Goal: Task Accomplishment & Management: Manage account settings

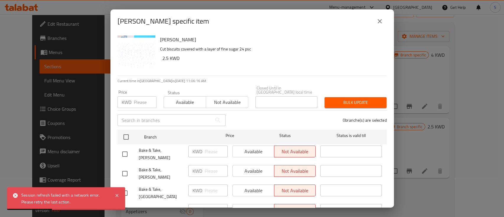
scroll to position [39, 0]
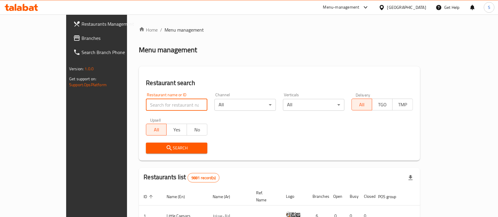
click at [168, 102] on input "search" at bounding box center [176, 105] width 61 height 12
type input "ب"
type input "Fresh Mango"
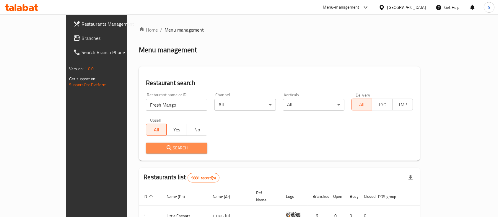
click at [147, 152] on button "Search" at bounding box center [176, 148] width 61 height 11
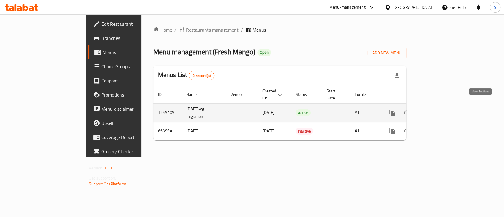
click at [439, 109] on icon "enhanced table" at bounding box center [435, 112] width 7 height 7
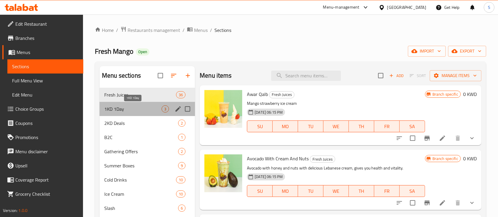
click at [136, 111] on span "1KD 1Day" at bounding box center [132, 108] width 57 height 7
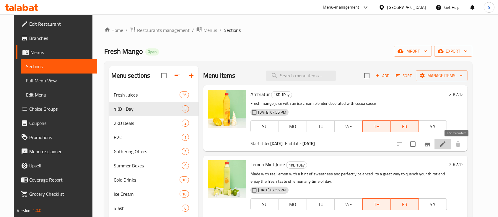
click at [446, 147] on icon at bounding box center [442, 144] width 7 height 7
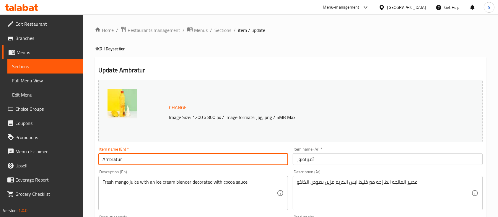
click at [148, 158] on input "Ambratur" at bounding box center [193, 159] width 190 height 12
click at [148, 158] on input "Ambratur 1 litter" at bounding box center [193, 159] width 190 height 12
drag, startPoint x: 148, startPoint y: 158, endPoint x: 123, endPoint y: 162, distance: 25.8
click at [123, 162] on input "Ambratur 1 litter" at bounding box center [193, 159] width 190 height 12
type input "Ambratur 1 litter"
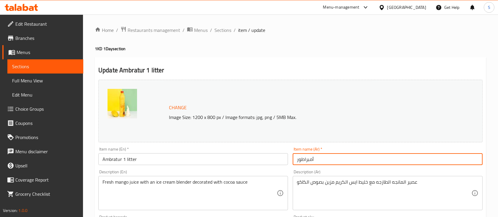
click at [328, 159] on input "أمبراطور" at bounding box center [388, 159] width 190 height 12
drag, startPoint x: 304, startPoint y: 160, endPoint x: 284, endPoint y: 164, distance: 20.2
click at [284, 164] on div "Change Image Size: 1200 x 800 px / Image formats: jpg, png / 5MB Max. Item name…" at bounding box center [290, 208] width 389 height 263
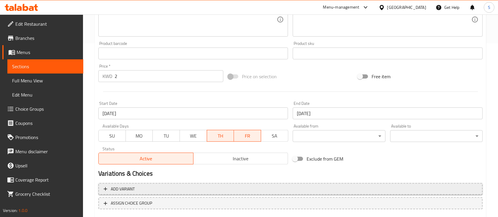
scroll to position [209, 0]
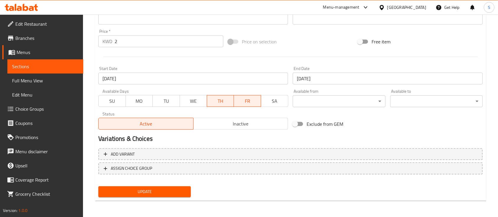
type input "أمبراطور ا لتر"
click at [188, 192] on button "Update" at bounding box center [144, 191] width 92 height 11
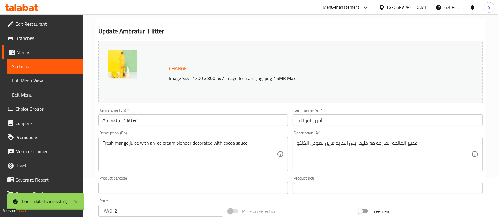
scroll to position [0, 0]
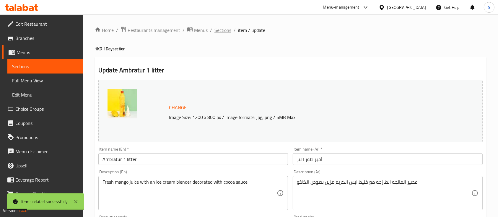
click at [226, 29] on span "Sections" at bounding box center [222, 30] width 17 height 7
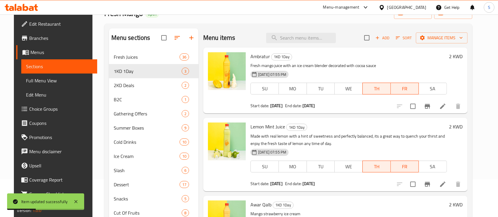
scroll to position [42, 0]
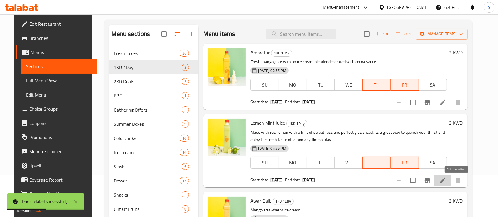
click at [446, 180] on icon at bounding box center [442, 180] width 7 height 7
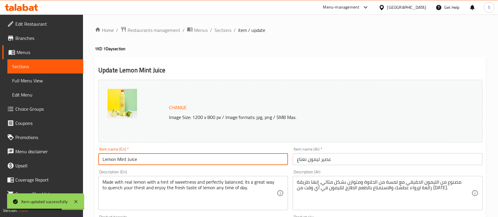
click at [230, 159] on input "Lemon Mint Juice" at bounding box center [193, 159] width 190 height 12
paste input "1 litter"
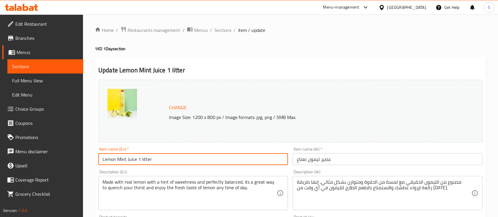
type input "Lemon Mint Juice 1 litter"
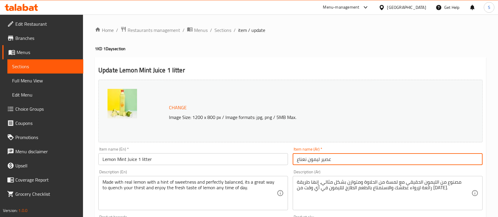
click at [299, 160] on input "عصير ليمون نعناع" at bounding box center [388, 159] width 190 height 12
paste input "لتر"
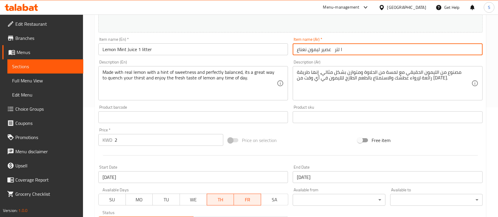
scroll to position [109, 0]
click at [298, 48] on input "ا لتر عصير ليمون نعناع" at bounding box center [388, 51] width 190 height 12
click at [300, 47] on input "ا لتر عصير ليمون نعناع" at bounding box center [388, 51] width 190 height 12
click at [300, 49] on input "ا لتر عصير ليمون نعناع" at bounding box center [388, 51] width 190 height 12
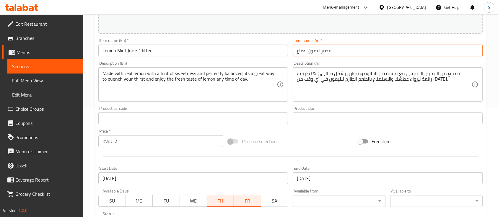
click at [301, 51] on input "عصير ليمون نعناع" at bounding box center [388, 51] width 190 height 12
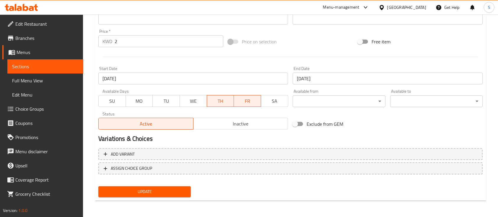
type input "عصير ليمون نعناع ا لتر"
click at [169, 189] on span "Update" at bounding box center [144, 191] width 83 height 7
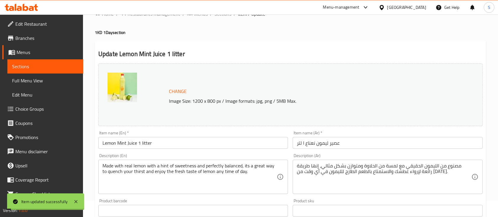
scroll to position [0, 0]
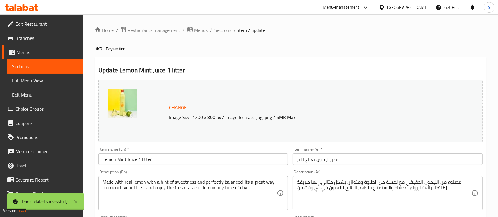
click at [224, 32] on span "Sections" at bounding box center [222, 30] width 17 height 7
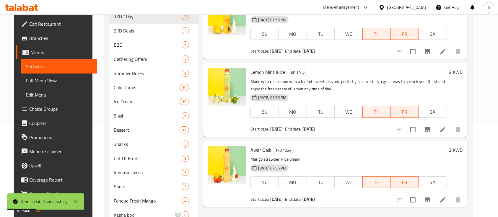
scroll to position [122, 0]
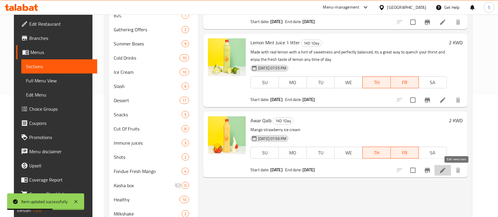
click at [446, 173] on icon at bounding box center [442, 170] width 7 height 7
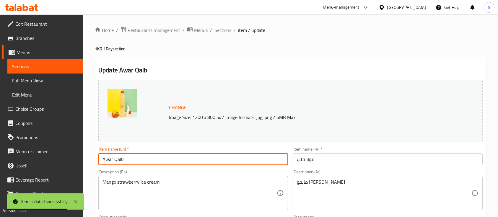
click at [263, 160] on input "Awar Qalb" at bounding box center [193, 159] width 190 height 12
paste input "1 litter"
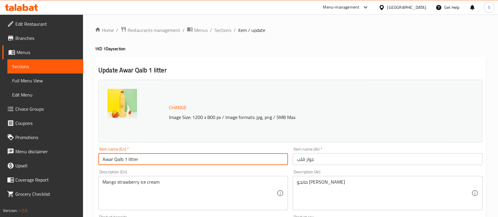
type input "Awar Qalb 1 litter"
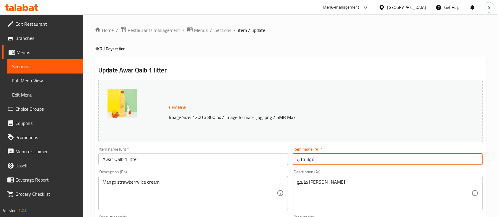
click at [297, 159] on input "عوار قلب" at bounding box center [388, 159] width 190 height 12
drag, startPoint x: 300, startPoint y: 160, endPoint x: 296, endPoint y: 159, distance: 3.3
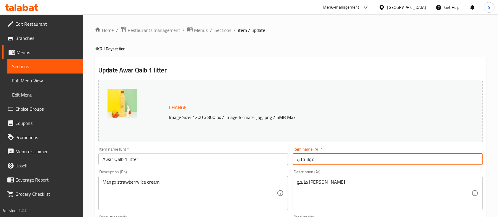
click at [296, 159] on input "عوار قلب" at bounding box center [388, 159] width 190 height 12
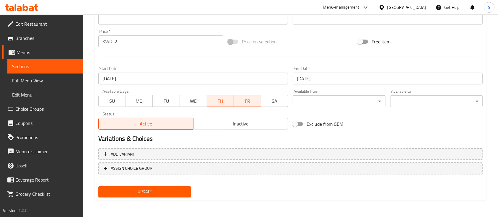
type input "عوار قلب 1 لتر"
click at [157, 190] on span "Update" at bounding box center [144, 191] width 83 height 7
